Goal: Information Seeking & Learning: Learn about a topic

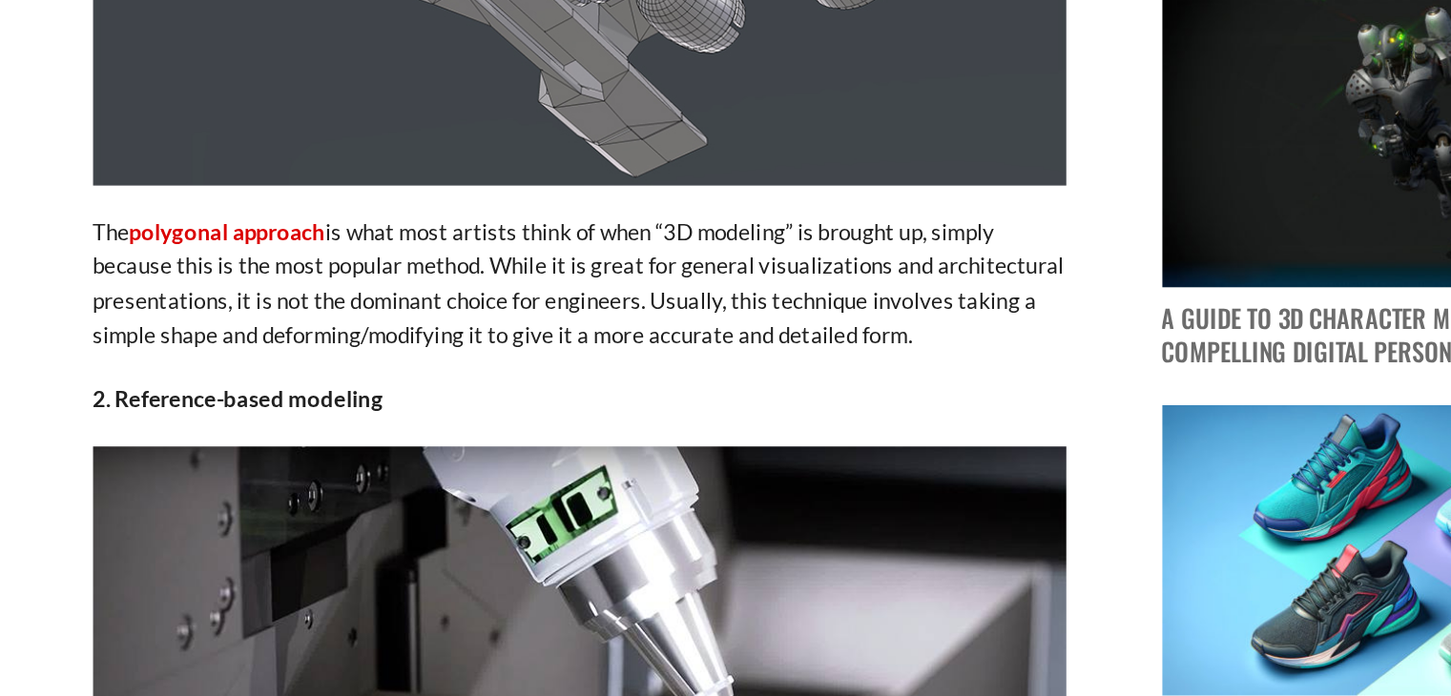
scroll to position [1348, 0]
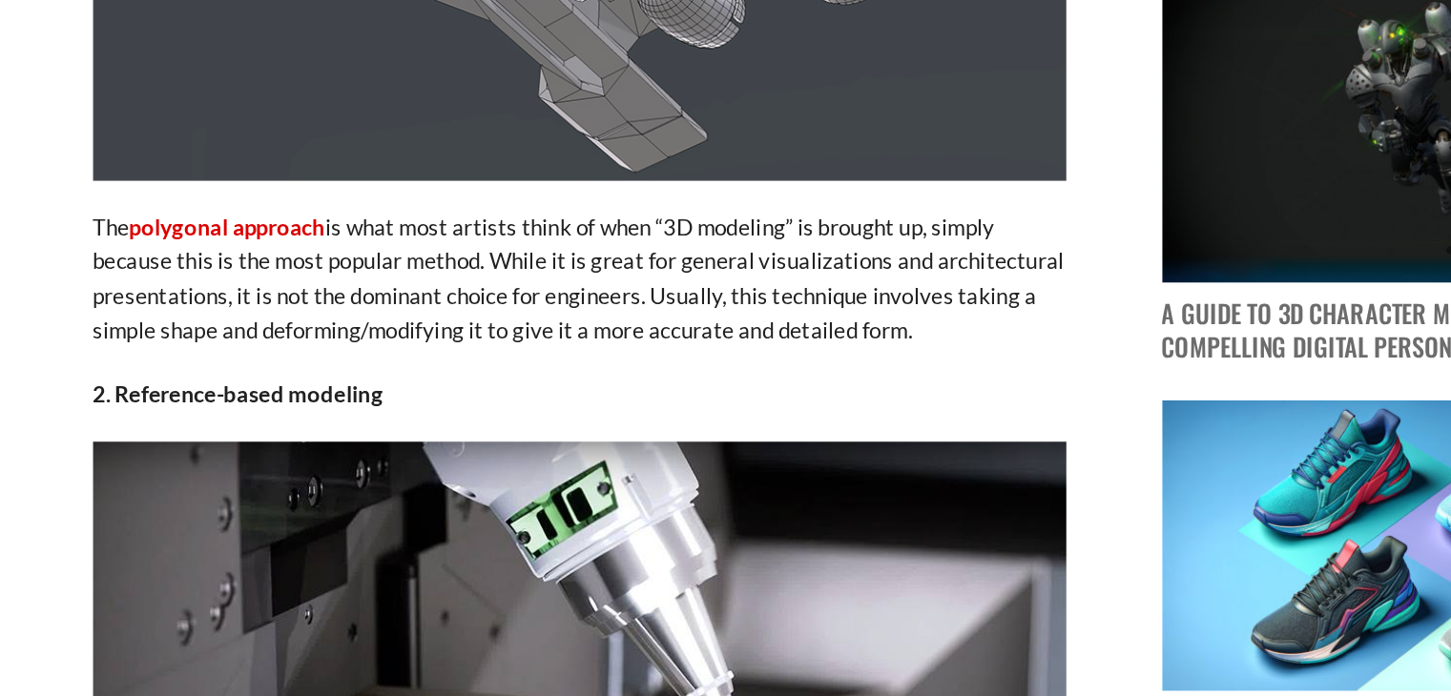
click at [381, 413] on p "The polygonal approach is what most artists think of when “3D modeling” is brou…" at bounding box center [545, 427] width 630 height 90
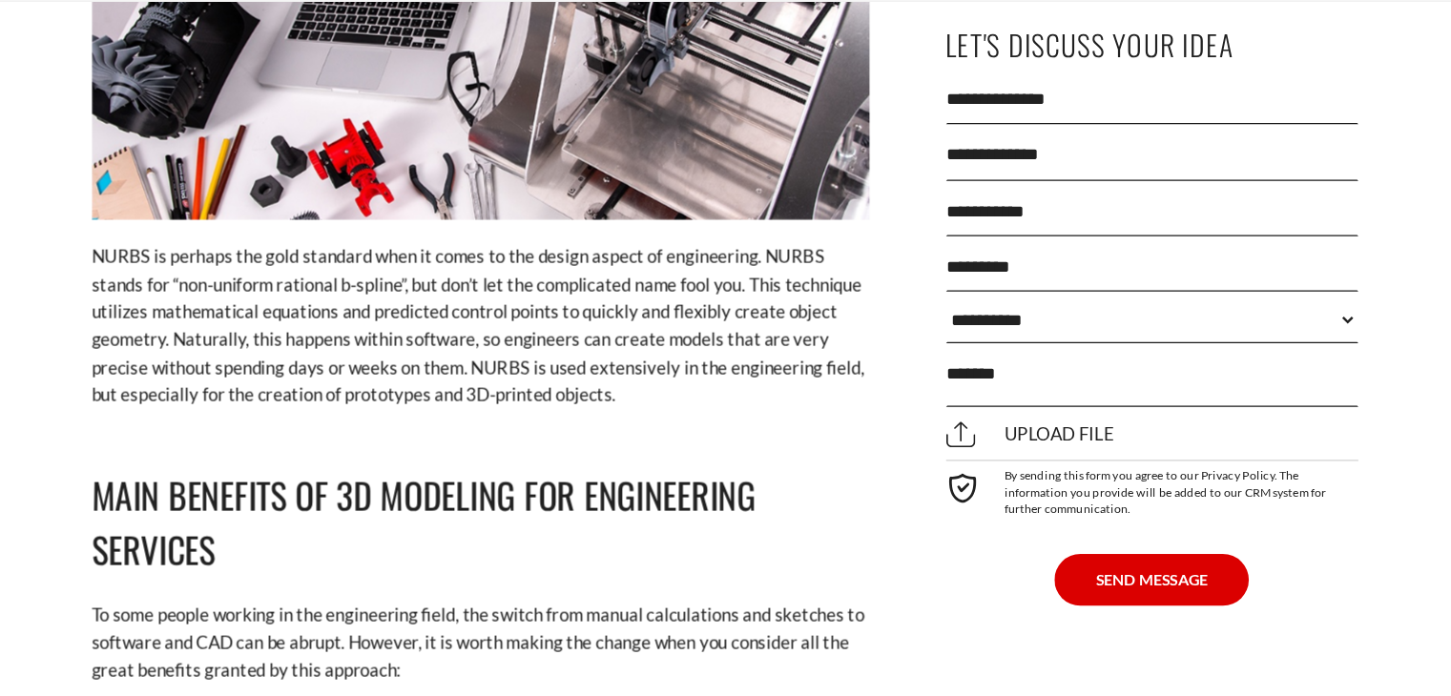
scroll to position [2556, 0]
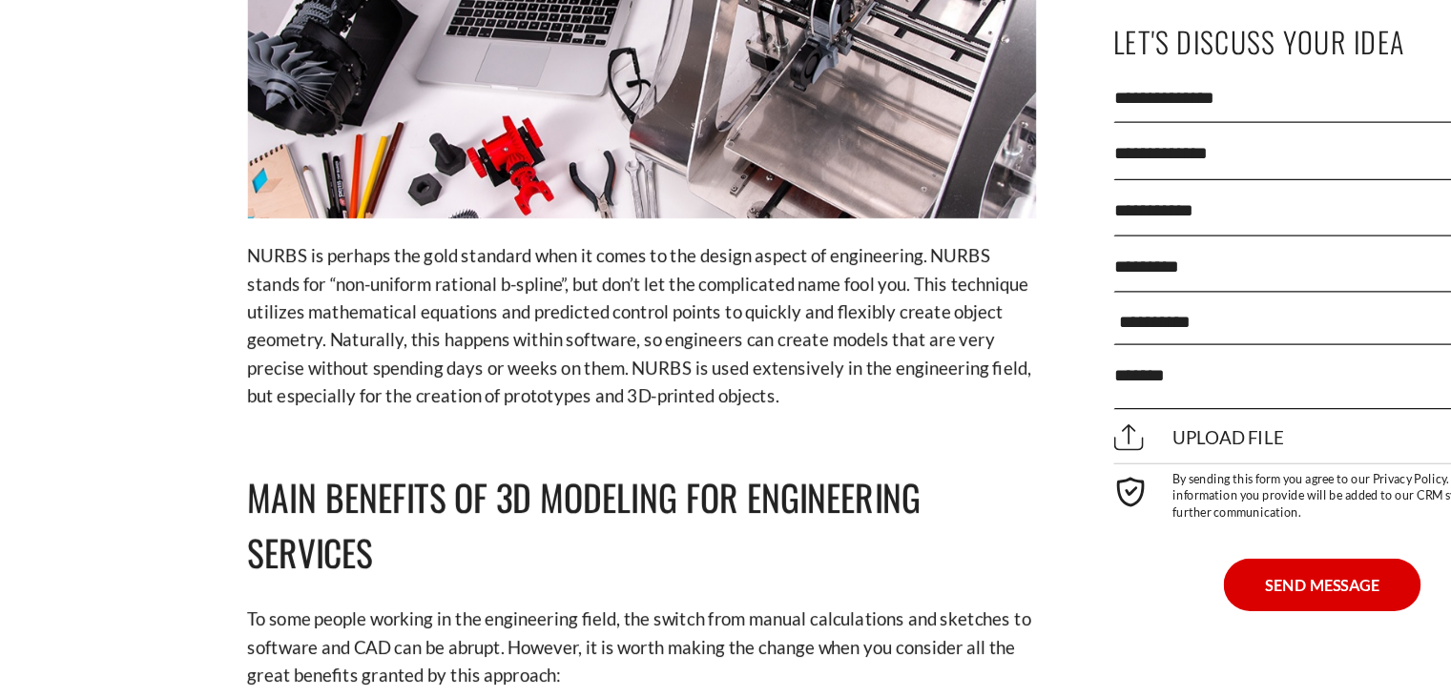
click at [685, 268] on p "NURBS is perhaps the gold standard when it comes to the design aspect of engine…" at bounding box center [545, 315] width 630 height 134
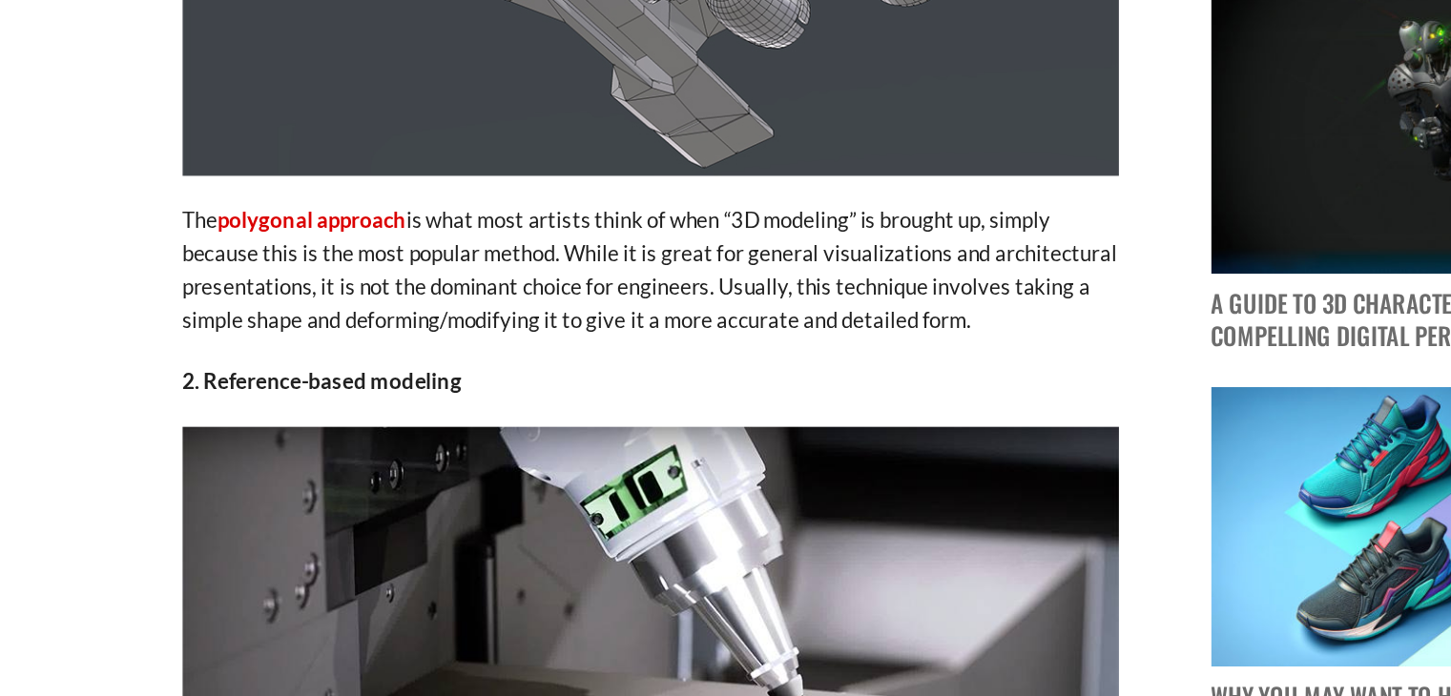
scroll to position [1394, 0]
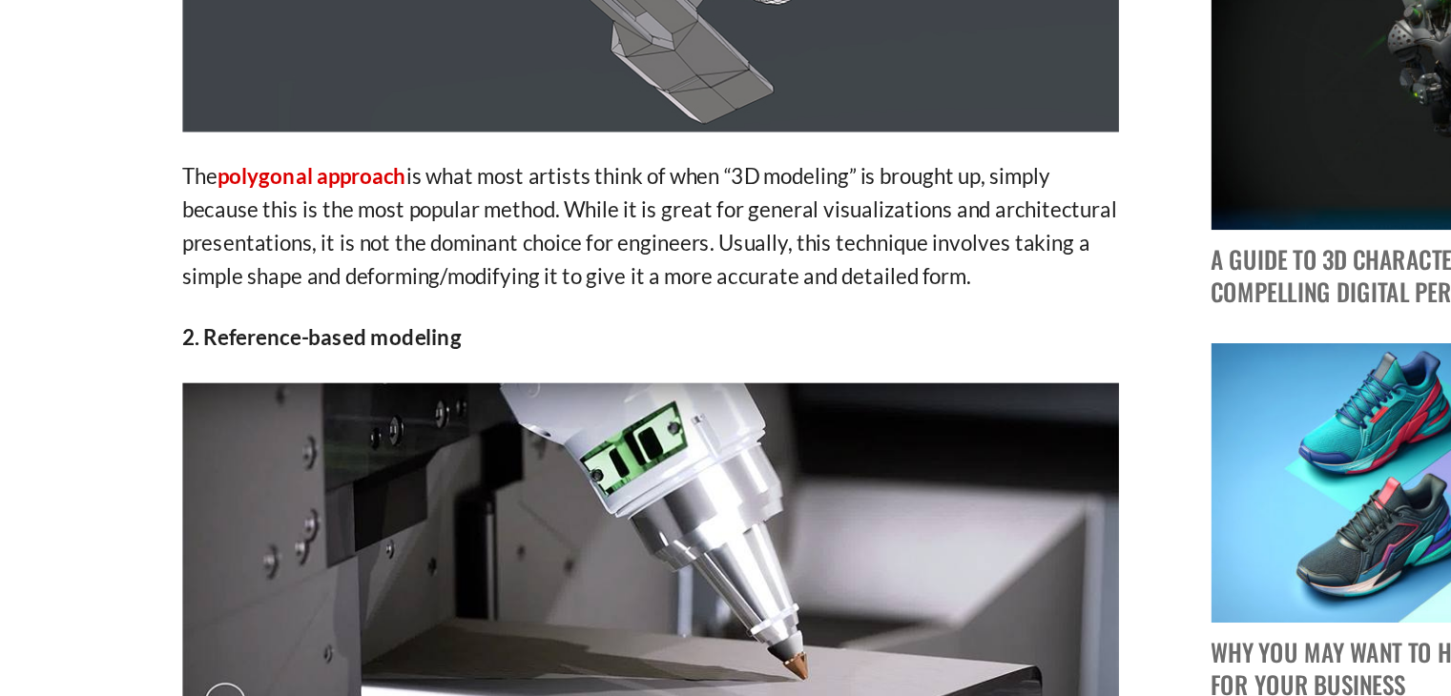
click at [501, 414] on p "The polygonal approach is what most artists think of when “3D modeling” is brou…" at bounding box center [545, 381] width 630 height 90
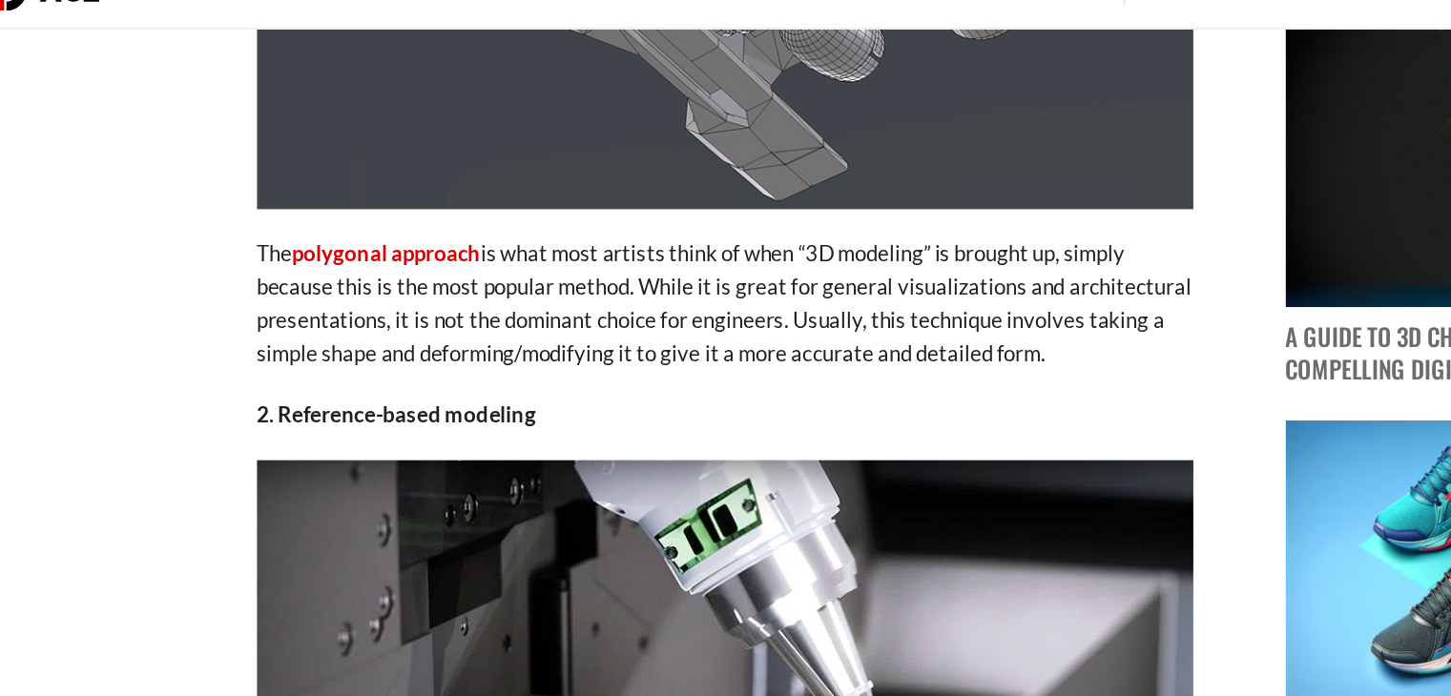
scroll to position [1537, 0]
drag, startPoint x: 225, startPoint y: 199, endPoint x: 775, endPoint y: 275, distance: 555.5
click at [775, 275] on p "The polygonal approach is what most artists think of when “3D modeling” is brou…" at bounding box center [545, 238] width 630 height 90
